Goal: Task Accomplishment & Management: Manage account settings

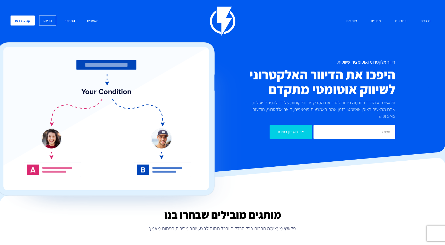
click at [70, 18] on link "התחבר" at bounding box center [70, 21] width 18 height 11
click at [69, 22] on link "התחבר" at bounding box center [70, 21] width 18 height 11
click at [71, 20] on link "התחבר" at bounding box center [70, 21] width 18 height 11
click at [69, 21] on link "התחבר" at bounding box center [70, 21] width 18 height 11
